Goal: Information Seeking & Learning: Learn about a topic

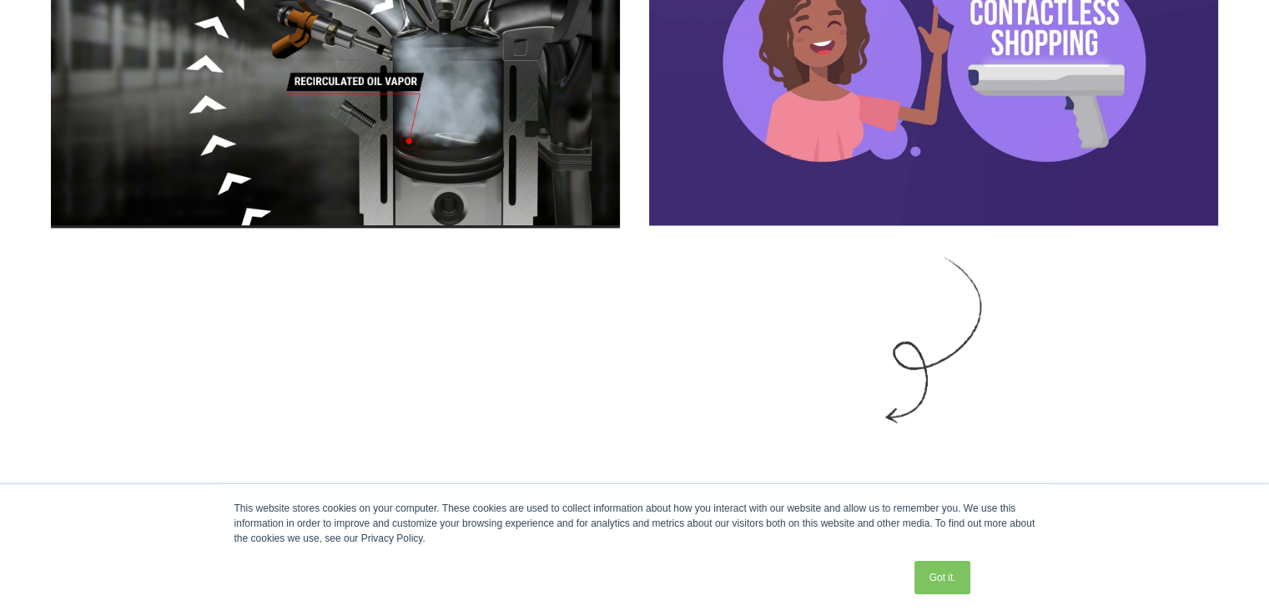
scroll to position [2129, 0]
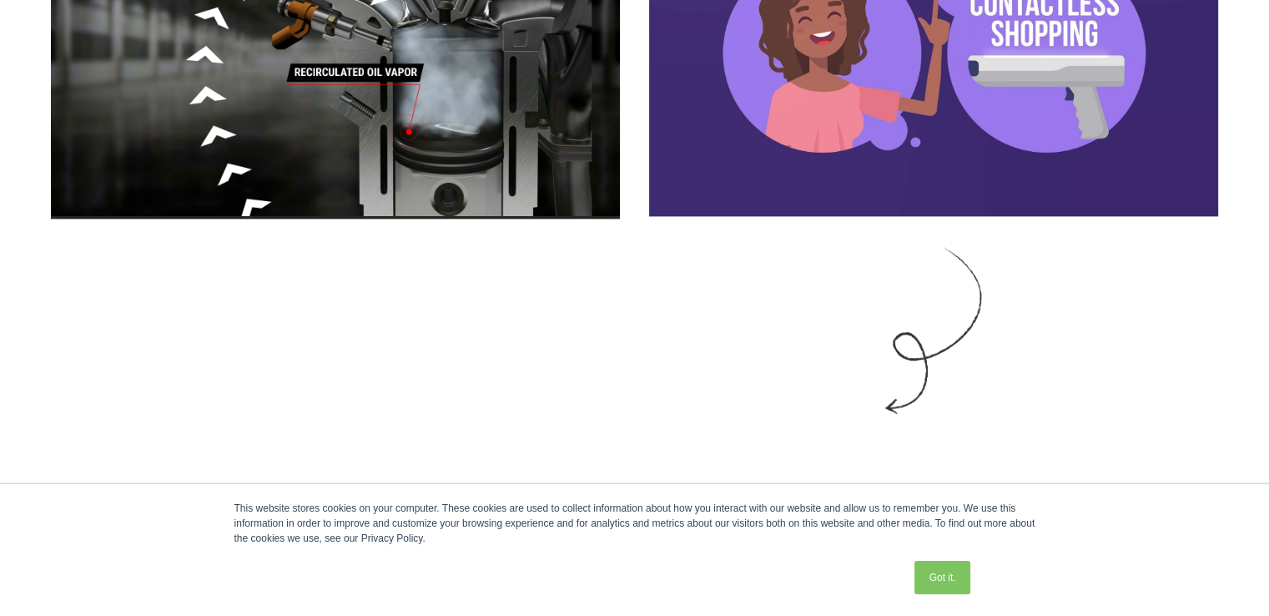
click at [937, 571] on link "Got it." at bounding box center [941, 577] width 55 height 33
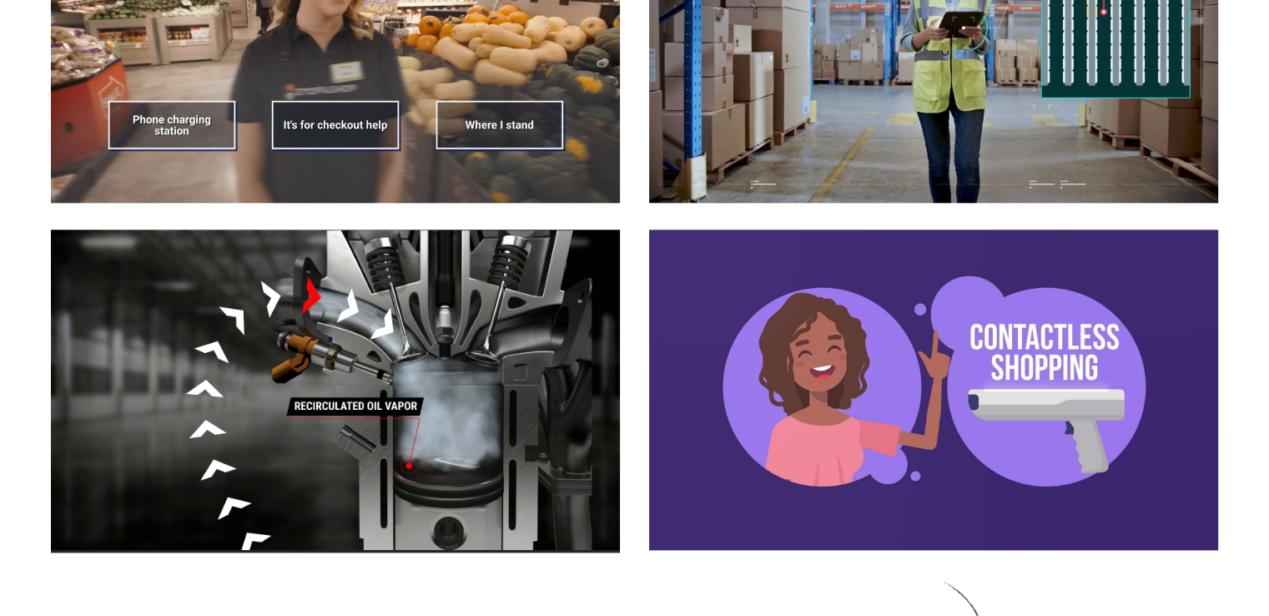
scroll to position [1812, 0]
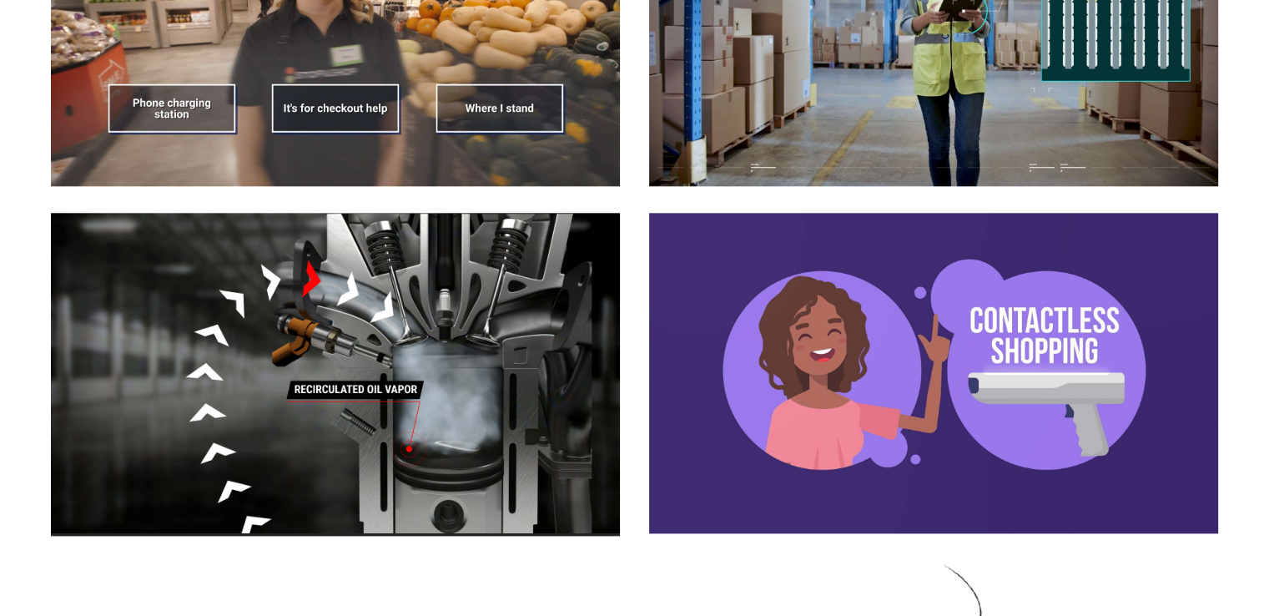
click at [490, 109] on img at bounding box center [335, 27] width 569 height 320
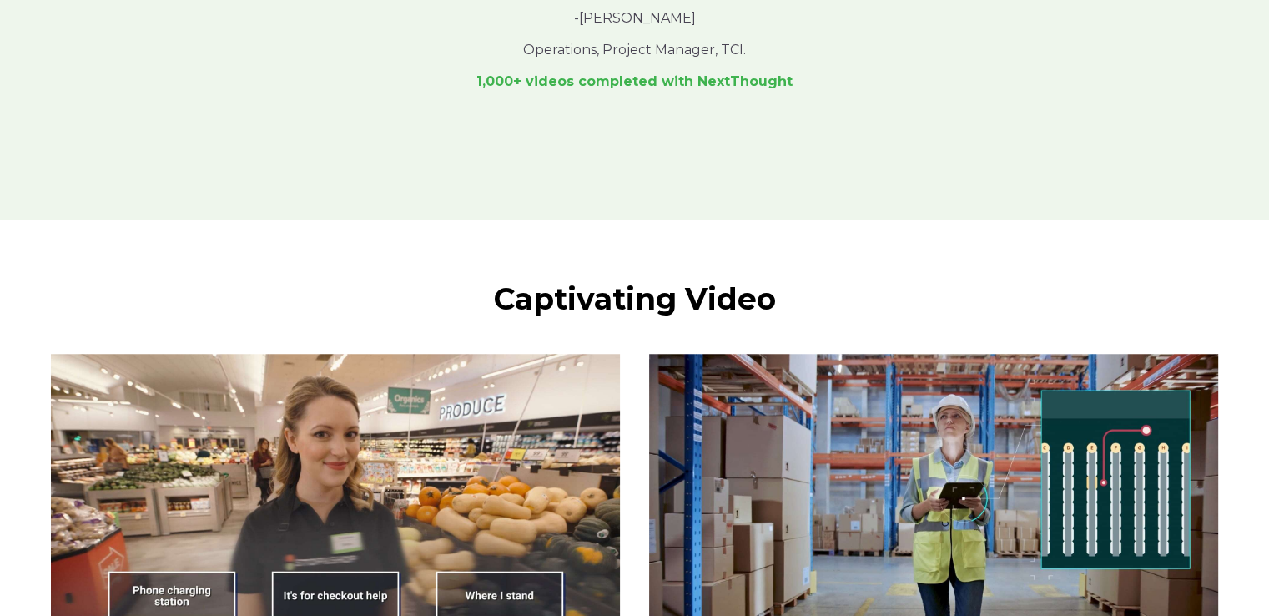
scroll to position [1315, 0]
